Goal: Transaction & Acquisition: Book appointment/travel/reservation

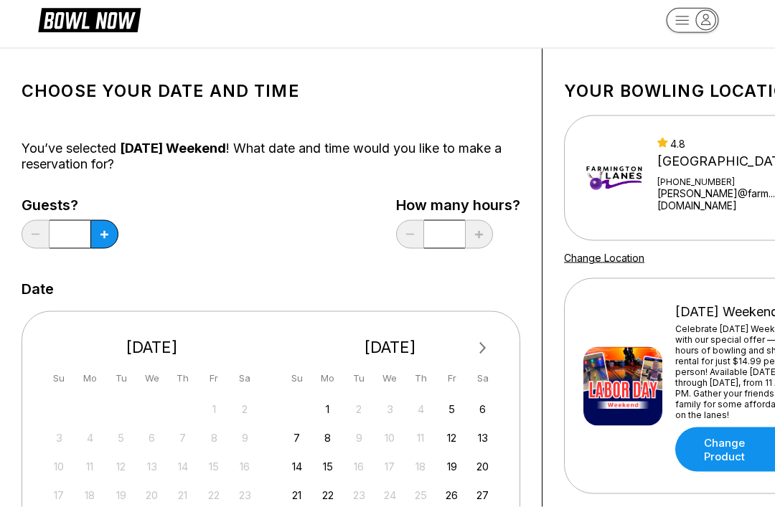
scroll to position [34, 0]
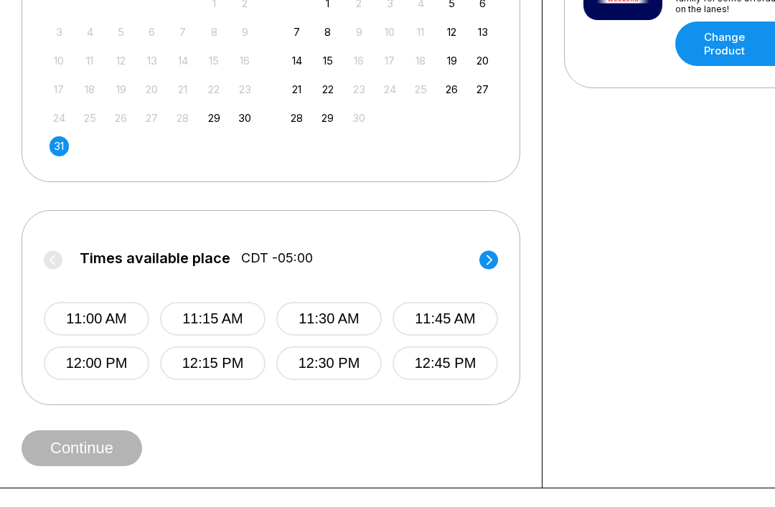
scroll to position [423, 0]
click at [485, 265] on circle at bounding box center [488, 260] width 19 height 19
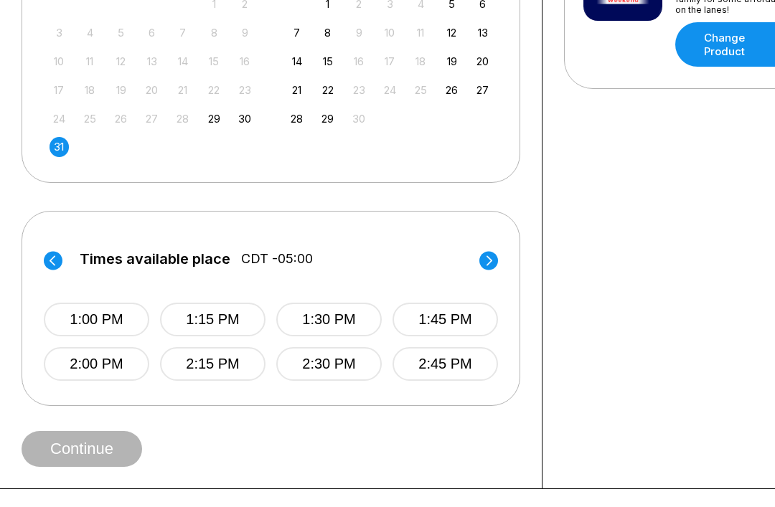
click at [490, 258] on icon at bounding box center [489, 260] width 6 height 10
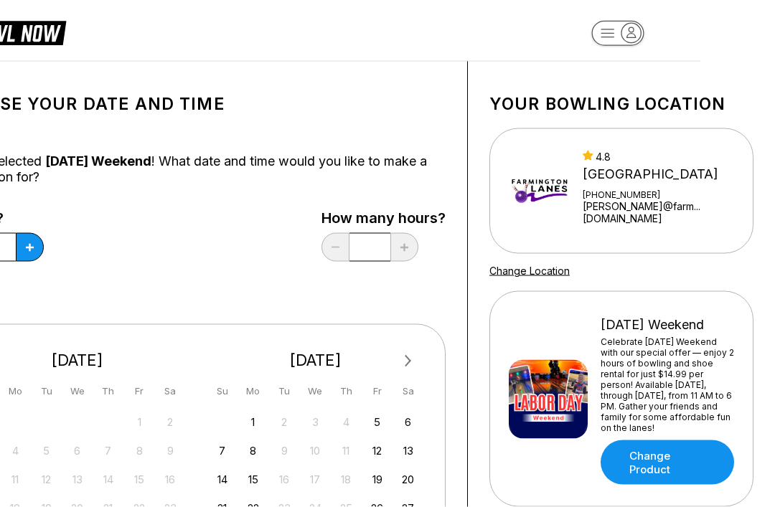
scroll to position [0, 75]
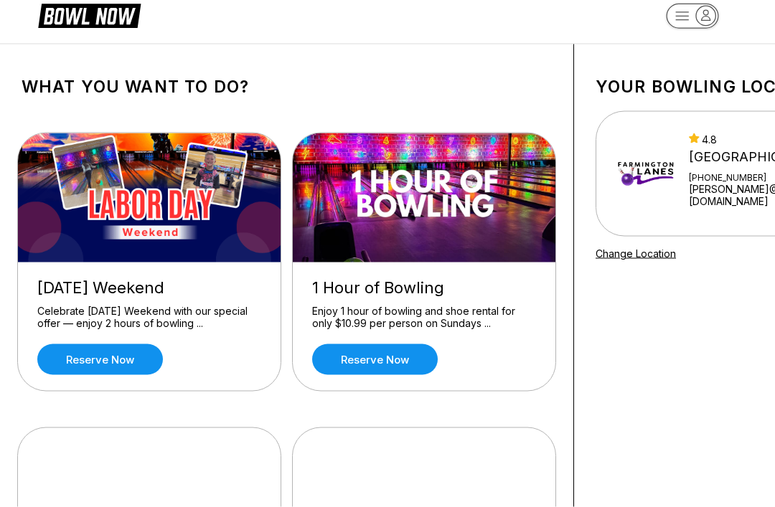
scroll to position [23, 0]
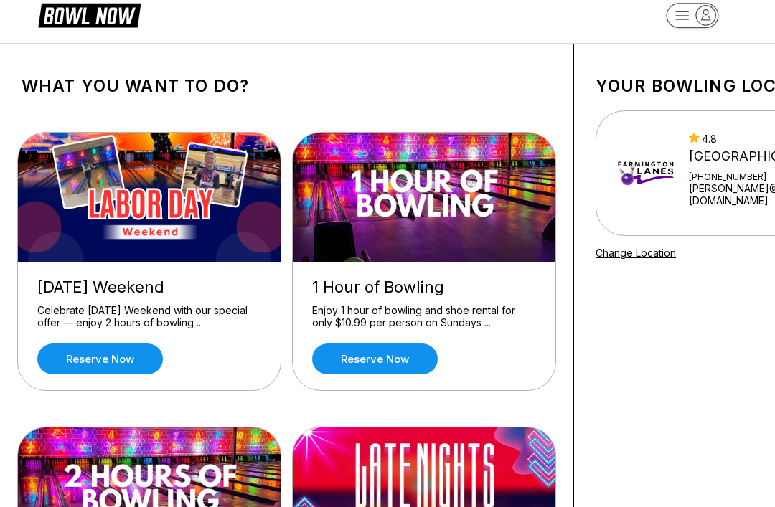
click at [96, 354] on link "Reserve now" at bounding box center [100, 359] width 126 height 31
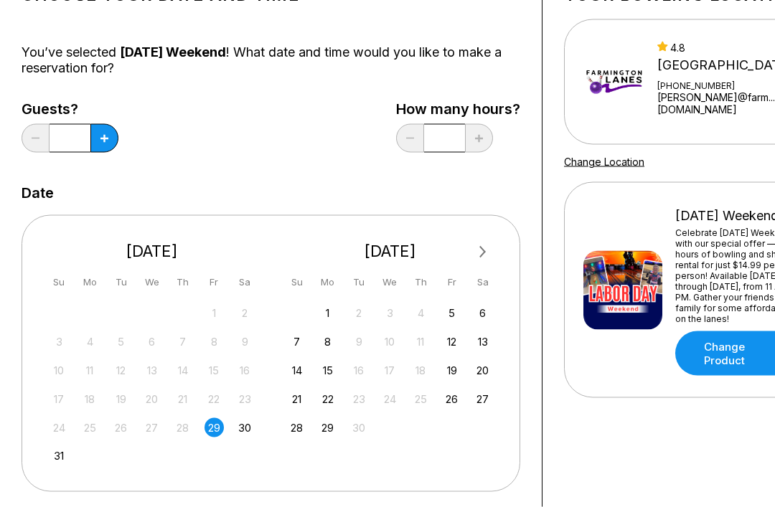
scroll to position [115, 0]
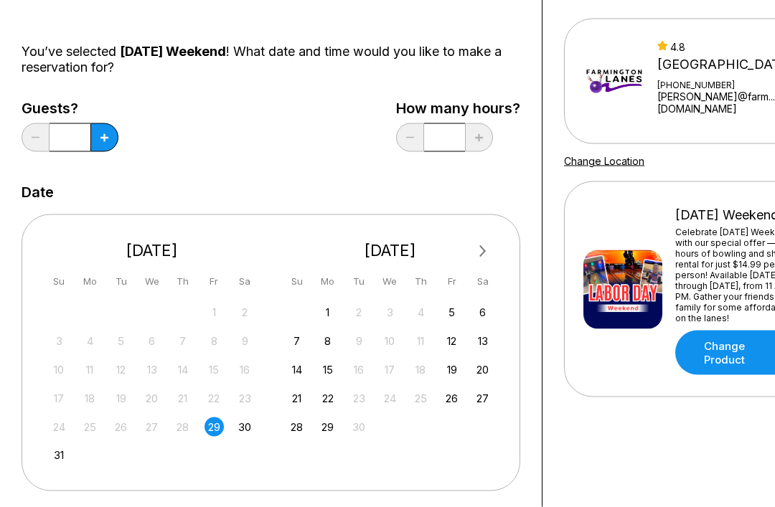
click at [63, 453] on div "31" at bounding box center [59, 455] width 19 height 19
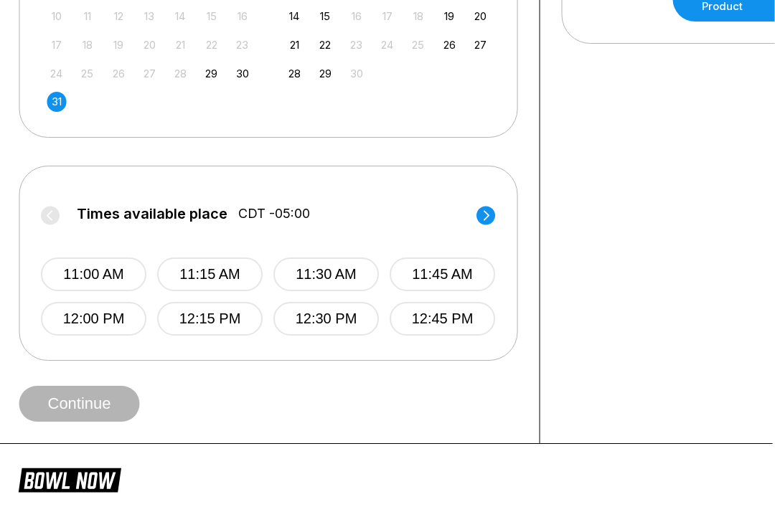
scroll to position [468, 3]
click at [494, 212] on circle at bounding box center [485, 216] width 19 height 19
click at [491, 220] on circle at bounding box center [485, 216] width 19 height 19
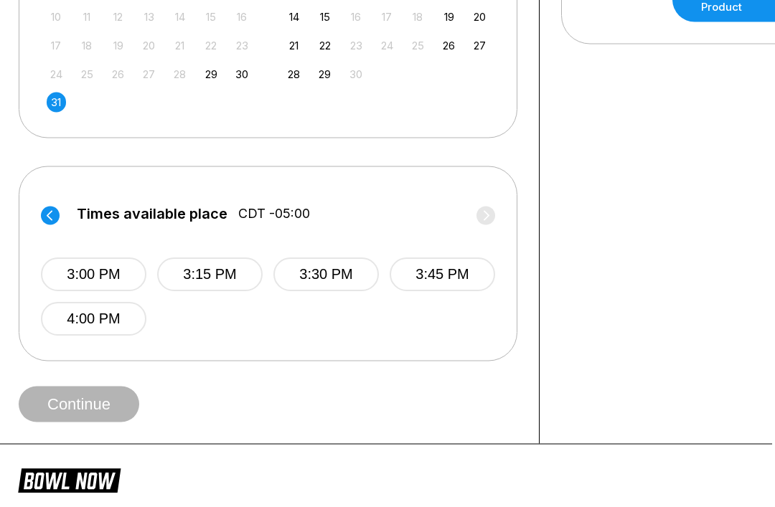
click at [489, 210] on label "Times available place CDT -05:00" at bounding box center [268, 218] width 454 height 23
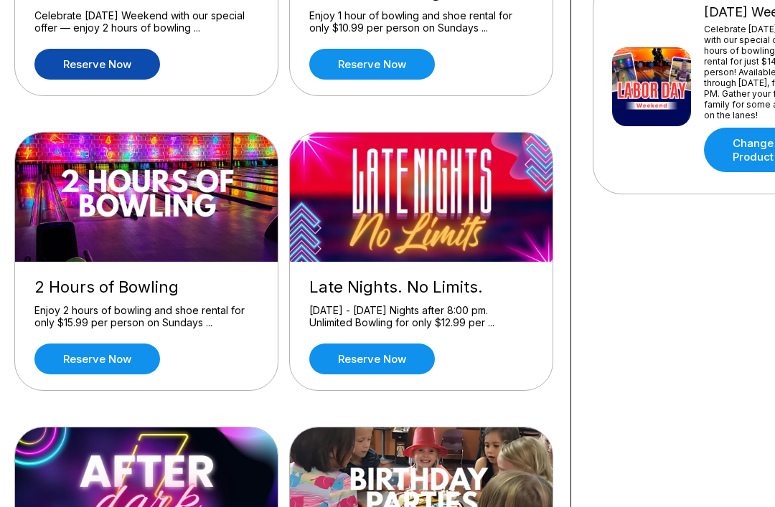
scroll to position [318, 3]
click at [378, 357] on link "Reserve now" at bounding box center [372, 359] width 126 height 31
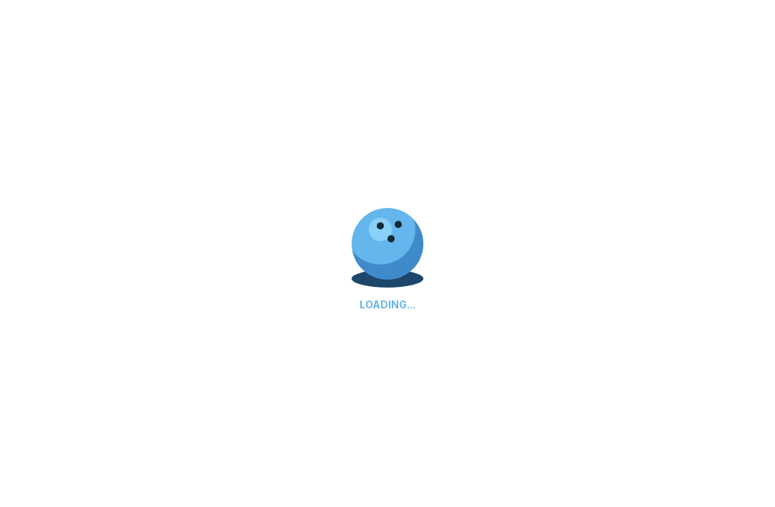
scroll to position [364, 4]
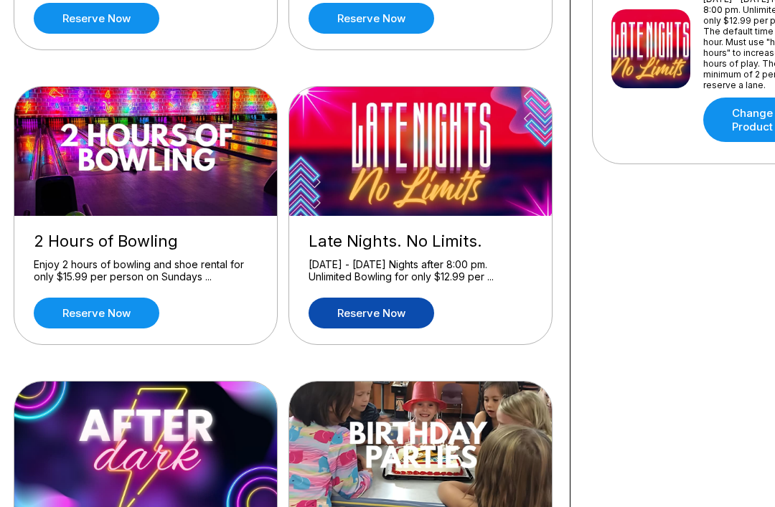
click at [98, 305] on link "Reserve now" at bounding box center [97, 313] width 126 height 31
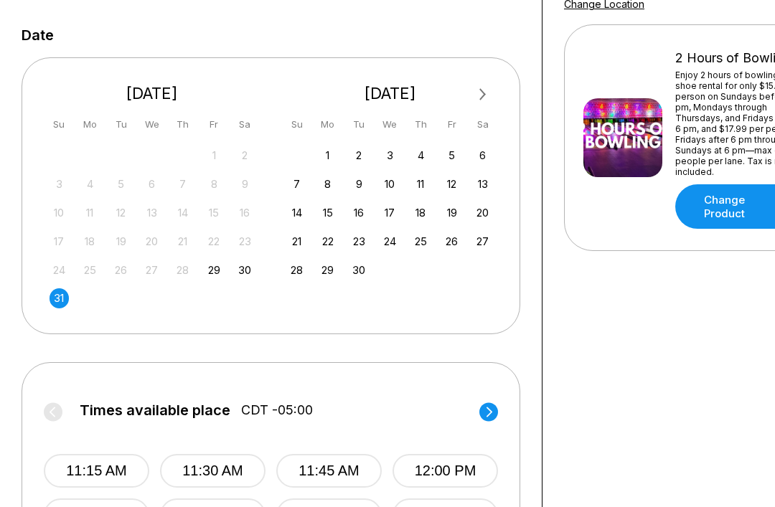
scroll to position [271, 0]
click at [61, 298] on div "31" at bounding box center [59, 298] width 19 height 19
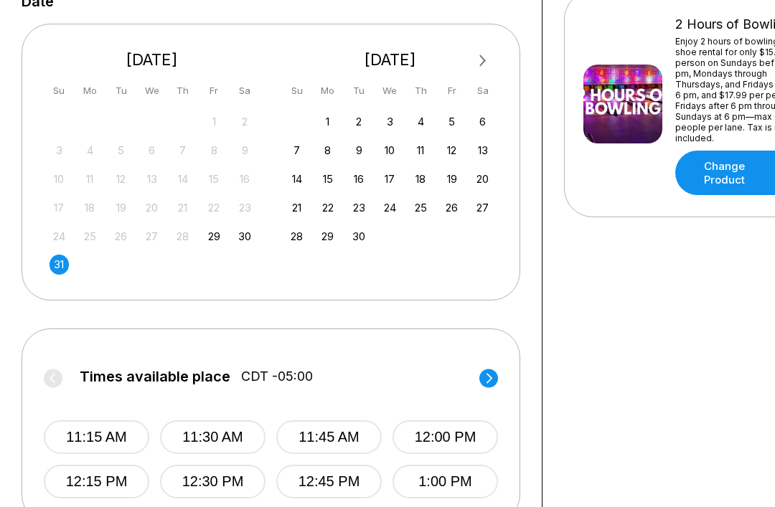
scroll to position [343, 0]
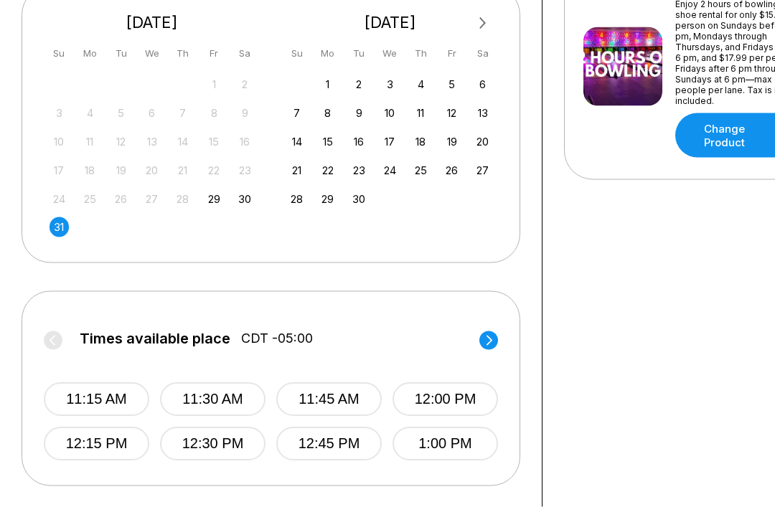
click at [494, 342] on circle at bounding box center [488, 340] width 19 height 19
click at [483, 336] on circle at bounding box center [488, 340] width 19 height 19
click at [496, 339] on circle at bounding box center [488, 340] width 19 height 19
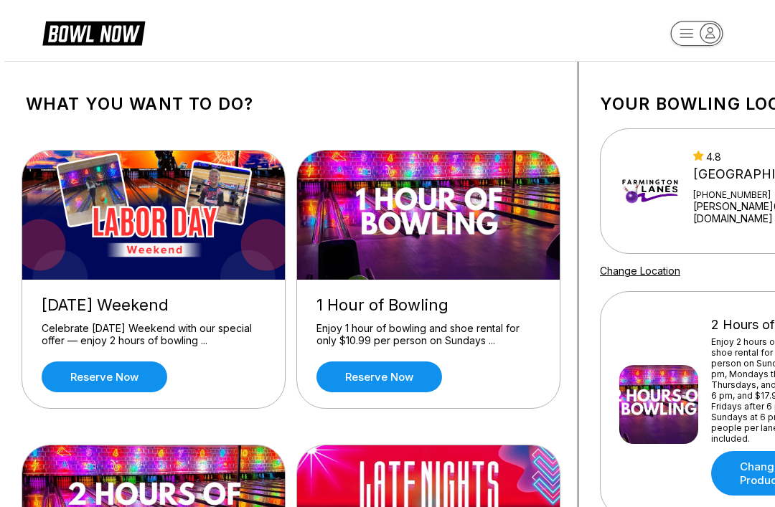
scroll to position [0, 0]
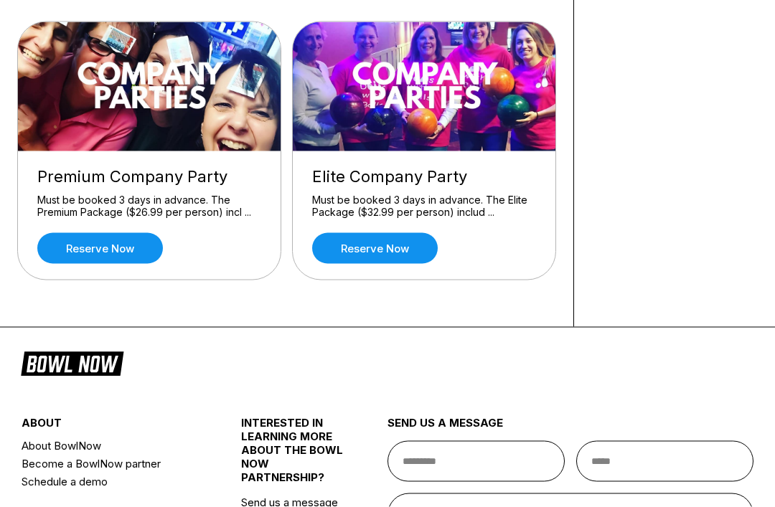
scroll to position [2041, 0]
